Goal: Information Seeking & Learning: Find specific fact

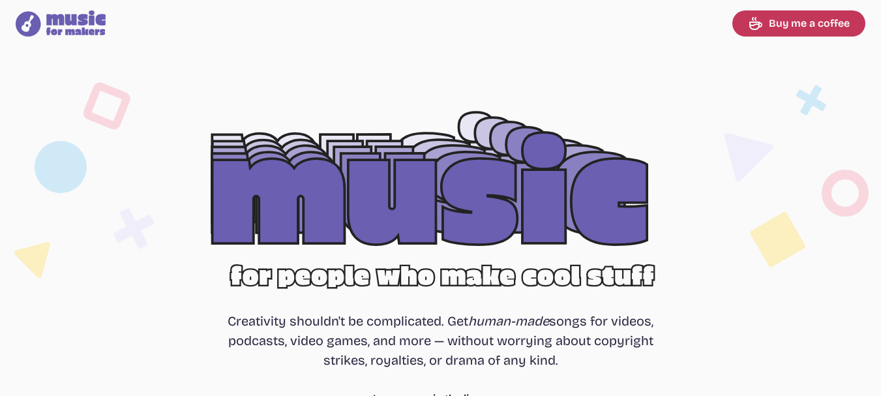
select select "most popular"
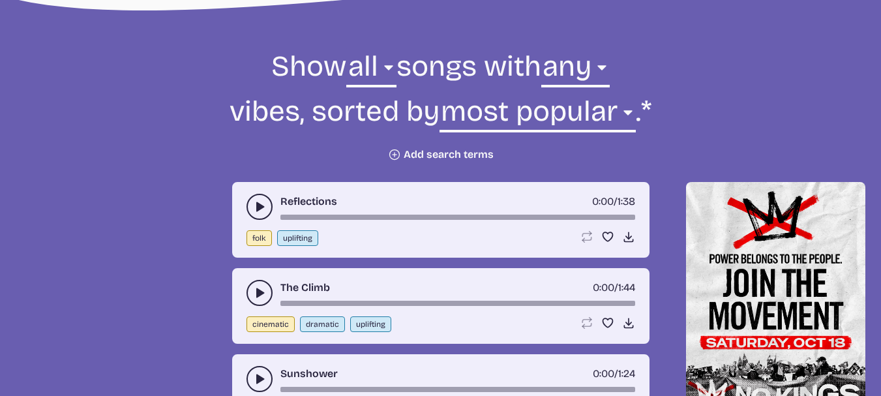
scroll to position [457, 0]
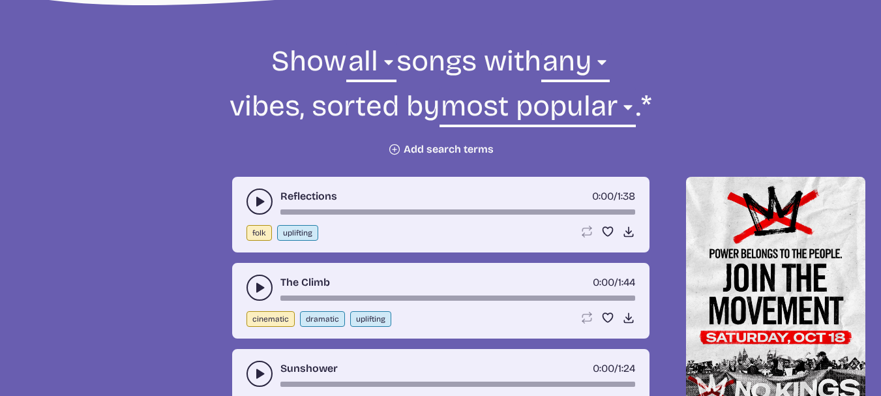
click at [441, 145] on button "Plus icon Add search terms" at bounding box center [441, 149] width 106 height 13
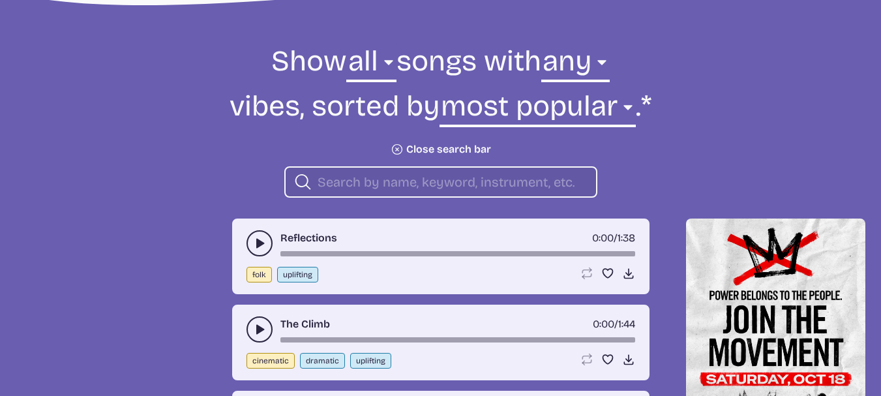
click at [443, 149] on button "Plus icon Close search bar" at bounding box center [441, 149] width 100 height 13
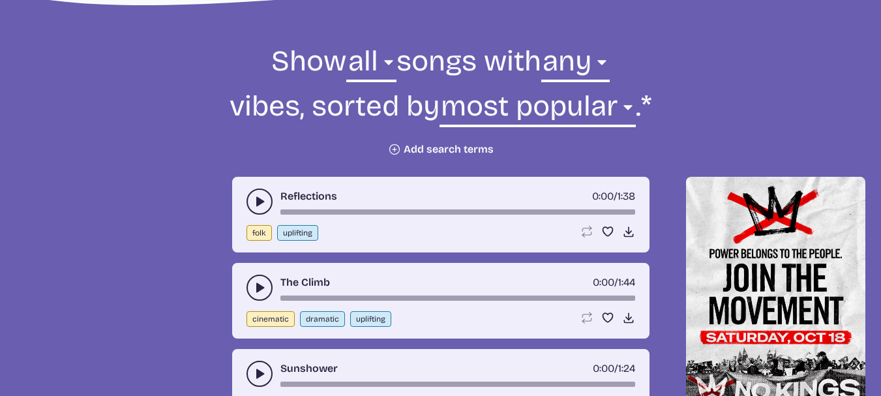
click at [443, 149] on button "Plus icon Add search terms" at bounding box center [441, 149] width 106 height 13
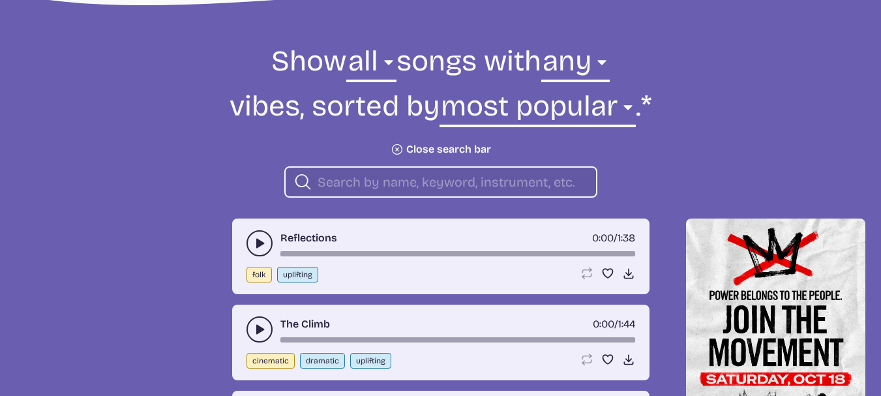
drag, startPoint x: 442, startPoint y: 169, endPoint x: 434, endPoint y: 172, distance: 8.2
click at [440, 170] on div "Search icon" at bounding box center [440, 181] width 313 height 31
click at [424, 181] on input "search" at bounding box center [452, 181] width 268 height 17
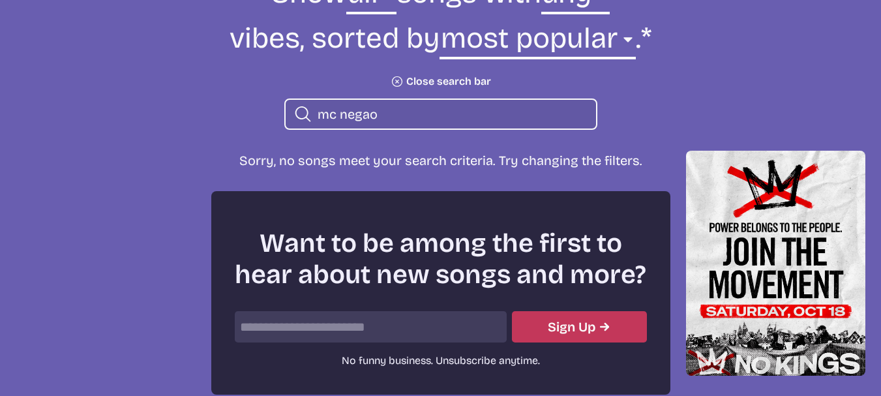
scroll to position [457, 0]
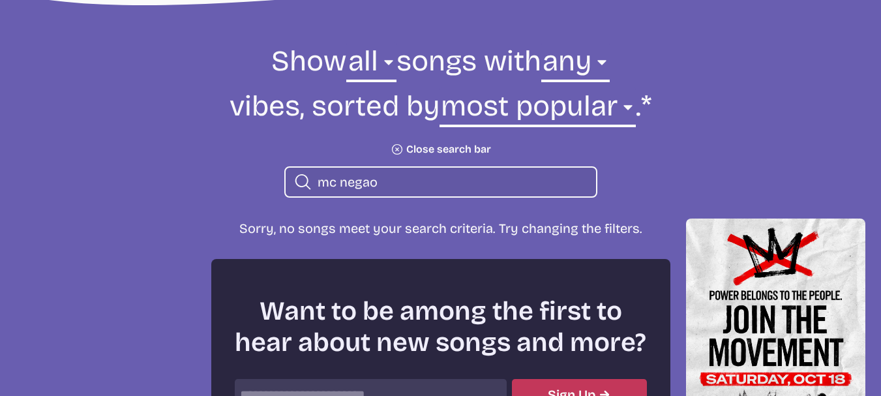
type input "mc negao"
click at [429, 147] on button "Plus icon Close search bar" at bounding box center [441, 149] width 100 height 13
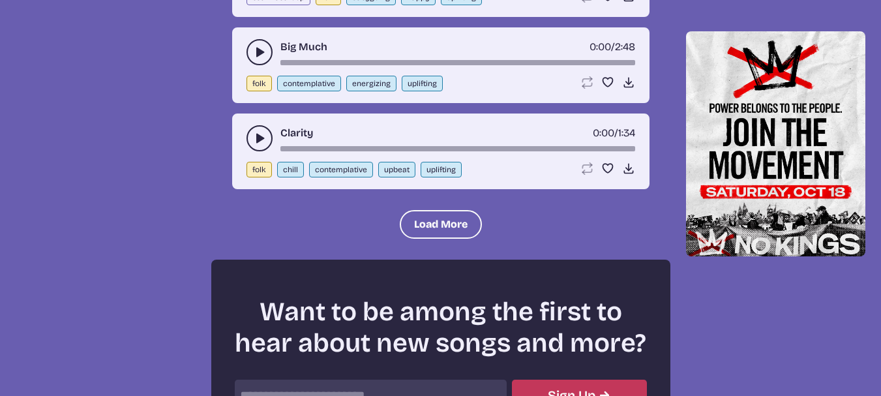
scroll to position [1485, 0]
